Goal: Transaction & Acquisition: Book appointment/travel/reservation

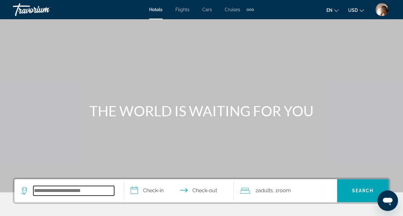
click at [98, 186] on input "Search widget" at bounding box center [73, 191] width 81 height 10
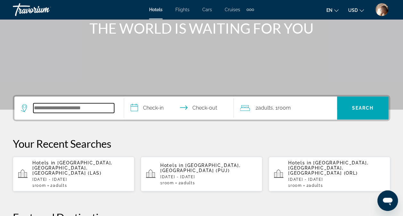
scroll to position [156, 0]
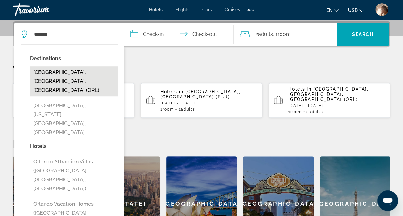
click at [71, 74] on button "[GEOGRAPHIC_DATA], [GEOGRAPHIC_DATA], [GEOGRAPHIC_DATA] (ORL)" at bounding box center [73, 81] width 87 height 30
type input "**********"
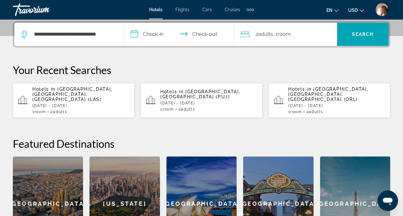
click at [146, 36] on input "**********" at bounding box center [180, 35] width 112 height 25
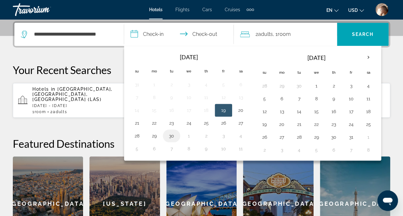
click at [169, 134] on button "30" at bounding box center [171, 135] width 10 height 9
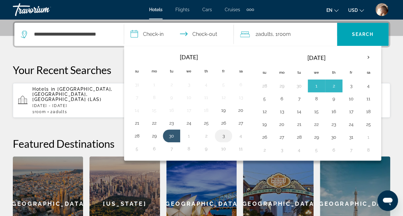
click at [223, 135] on button "3" at bounding box center [223, 135] width 10 height 9
type input "**********"
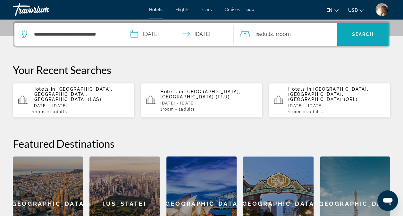
click at [367, 32] on span "Search" at bounding box center [363, 34] width 22 height 5
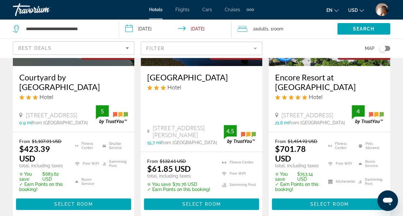
scroll to position [122, 0]
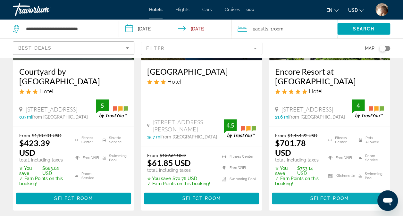
click at [333, 196] on span "Select Room" at bounding box center [329, 198] width 38 height 5
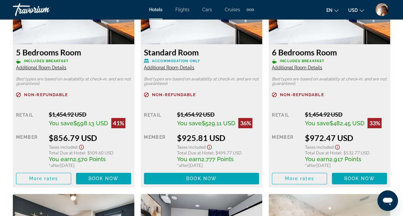
scroll to position [1284, 0]
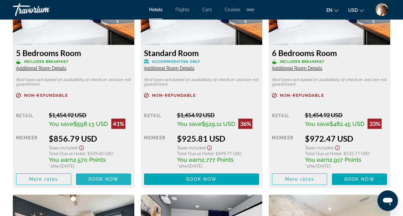
click at [107, 181] on span "Book now" at bounding box center [103, 178] width 30 height 5
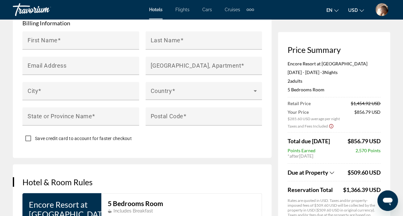
scroll to position [749, 0]
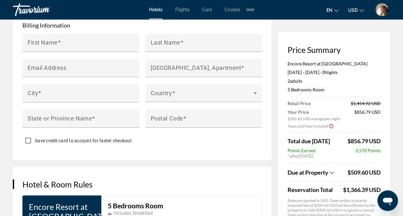
click at [313, 154] on div "* after [DATE]" at bounding box center [333, 155] width 93 height 5
click at [325, 154] on div "* after [DATE]" at bounding box center [333, 155] width 93 height 5
